Goal: Check status

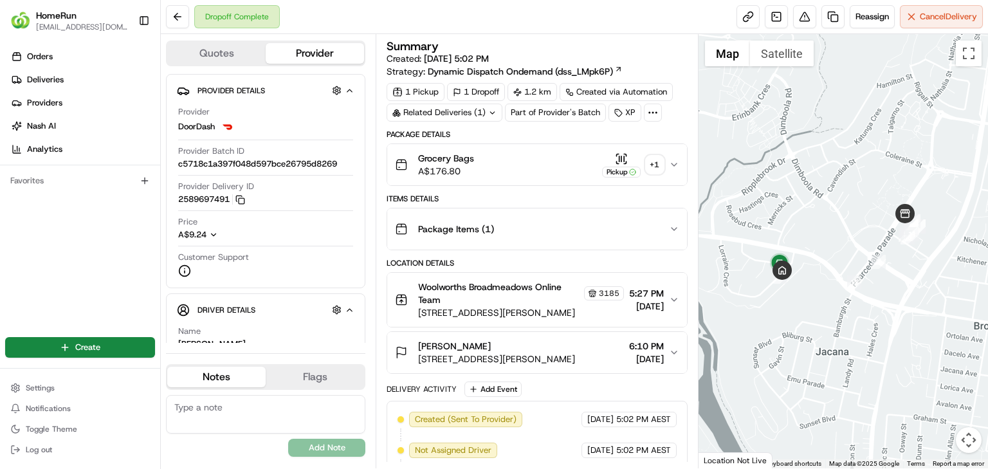
click at [658, 165] on div "+ 1" at bounding box center [655, 165] width 18 height 18
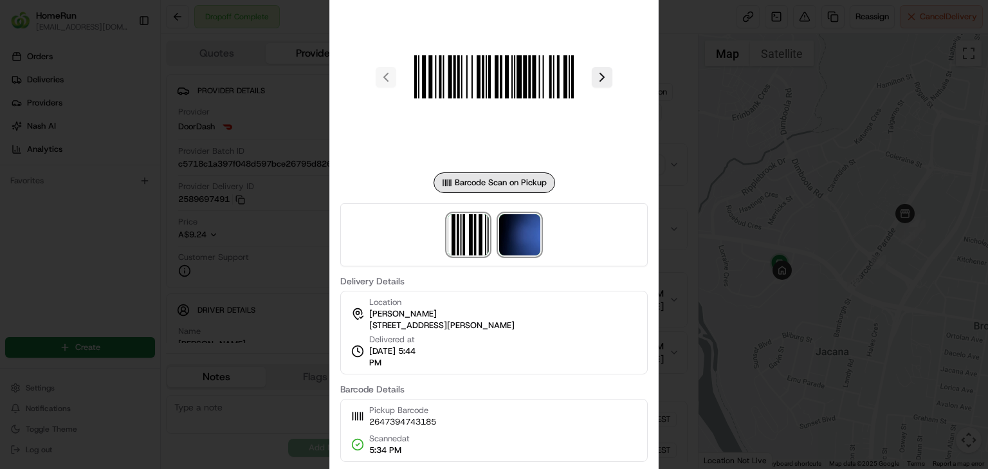
drag, startPoint x: 521, startPoint y: 226, endPoint x: 523, endPoint y: 240, distance: 14.4
click at [519, 234] on img at bounding box center [519, 234] width 41 height 41
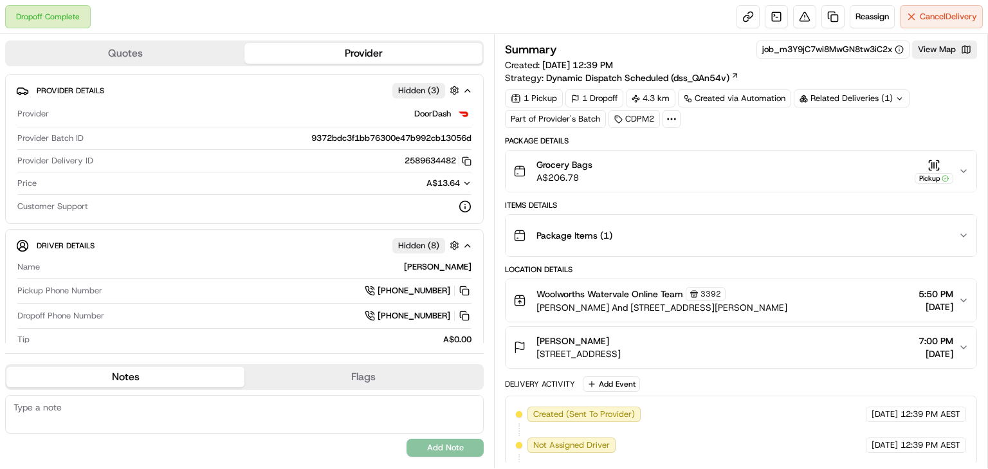
click at [821, 95] on div "Related Deliveries (1)" at bounding box center [852, 98] width 116 height 18
